Goal: Complete application form

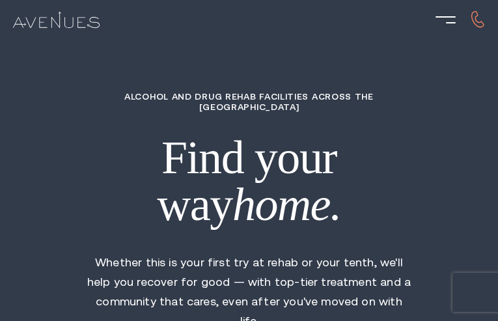
type input "EBgOKvgJgNhmbge"
type input "XbQhHQCZrcIf"
type input "hdWbmdkLwDBGUH"
type input "mwHDDuwpIgdJOCE"
type input "FuQElsiMtIsa"
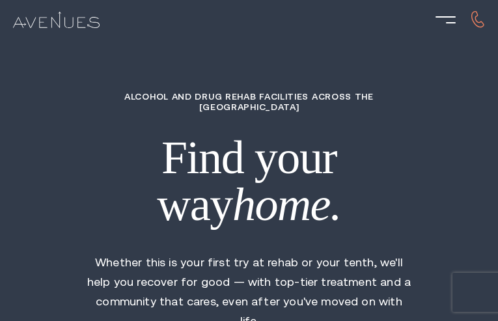
type input "9659566552"
type input "[EMAIL_ADDRESS][DOMAIN_NAME]"
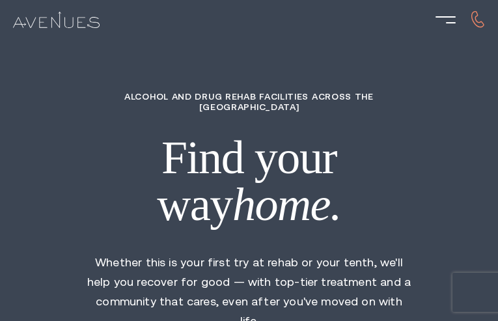
type input "JRAUIvjMHGQfIkUw"
type input "9182334351"
type input "[EMAIL_ADDRESS][DOMAIN_NAME]"
type input "fOqQFijuzOTwb"
radio input "true"
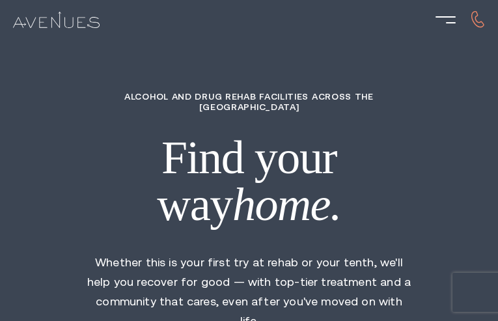
radio input "true"
radio input "false"
